Goal: Browse casually

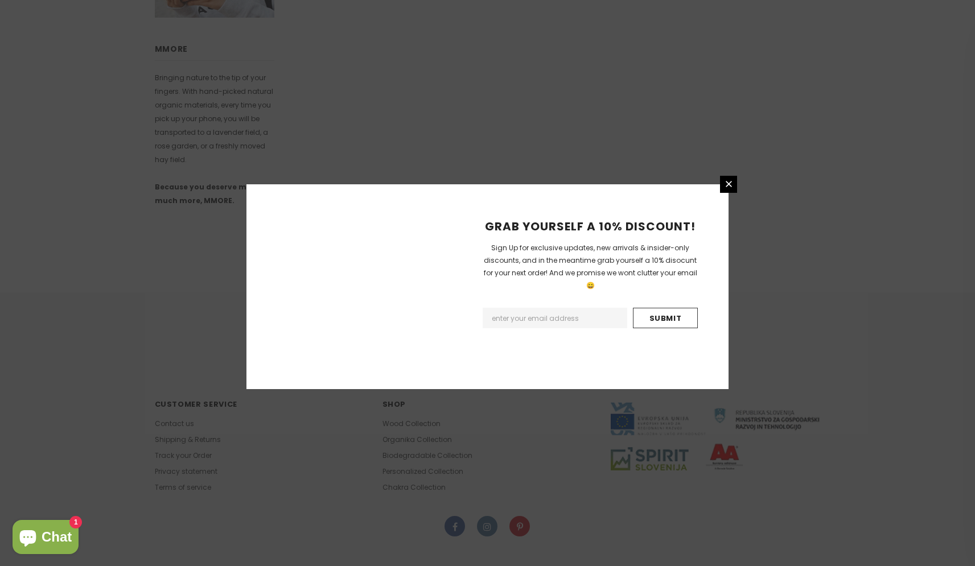
scroll to position [600, 0]
